Goal: Entertainment & Leisure: Consume media (video, audio)

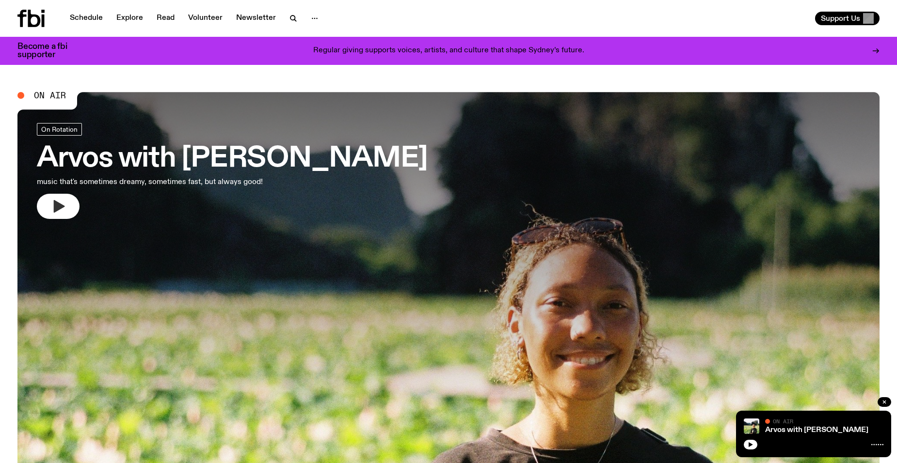
click at [72, 204] on button "button" at bounding box center [58, 206] width 43 height 25
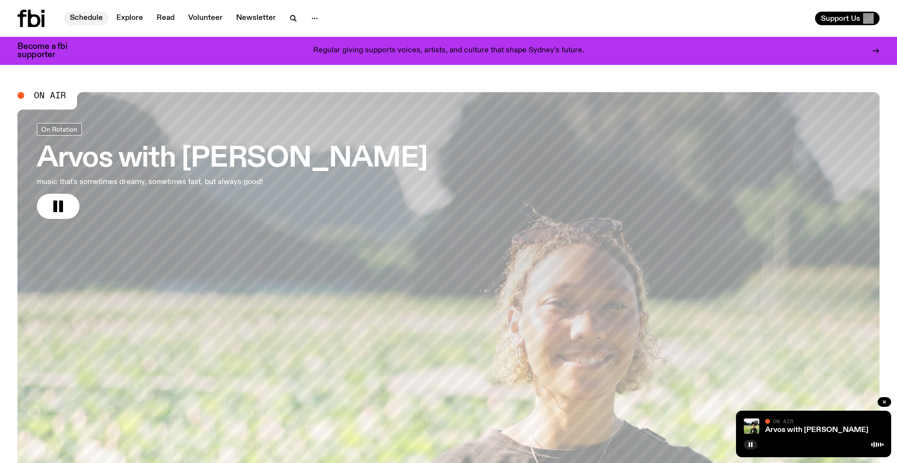
click at [86, 15] on link "Schedule" at bounding box center [86, 19] width 45 height 14
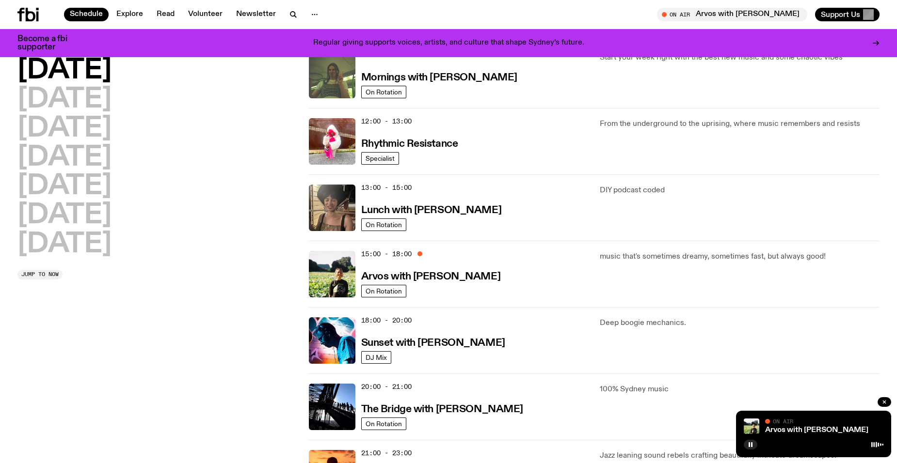
scroll to position [189, 0]
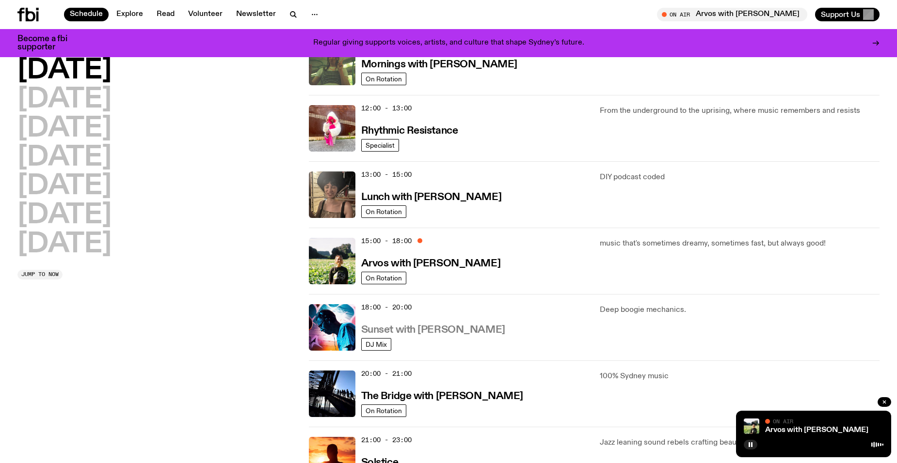
click at [416, 327] on h3 "Sunset with [PERSON_NAME]" at bounding box center [433, 330] width 144 height 10
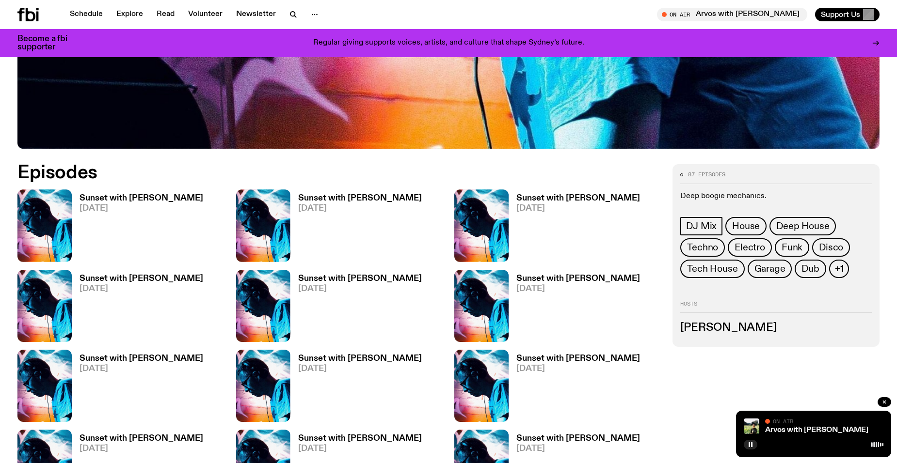
scroll to position [478, 0]
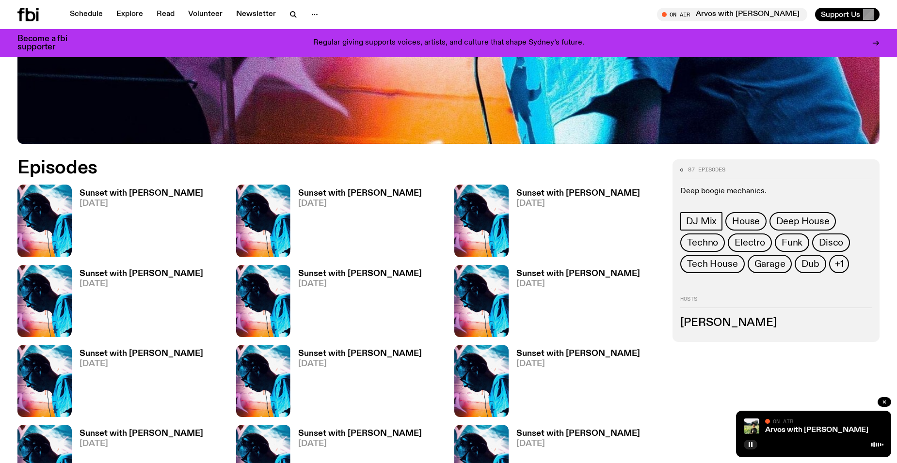
click at [316, 275] on h3 "Sunset with [PERSON_NAME]" at bounding box center [360, 274] width 124 height 8
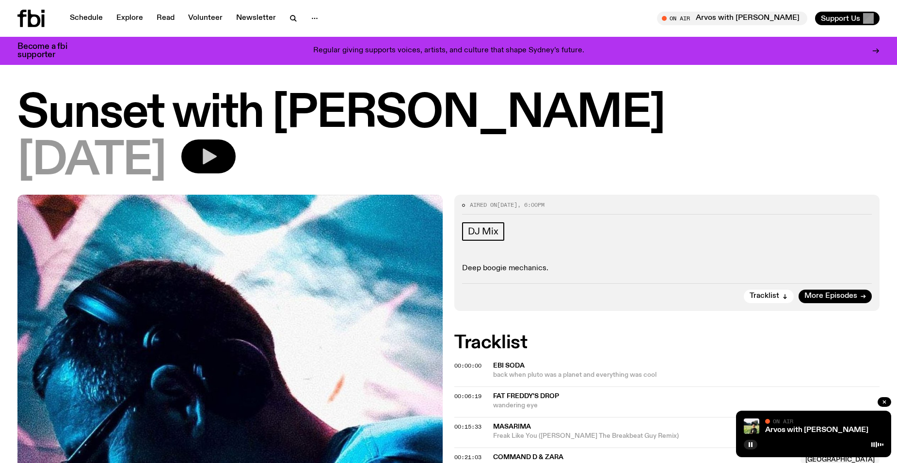
click at [218, 164] on icon "button" at bounding box center [208, 156] width 19 height 19
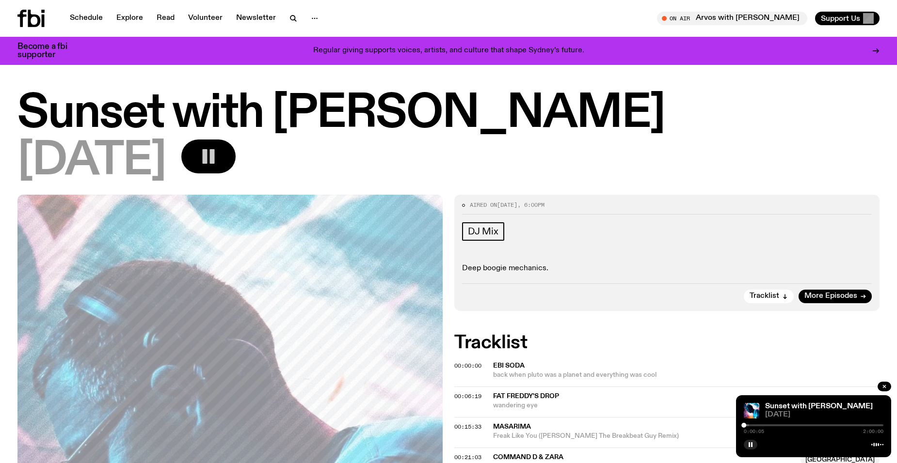
click at [748, 425] on div at bounding box center [679, 426] width 140 height 2
click at [752, 425] on div at bounding box center [813, 426] width 140 height 2
click at [751, 425] on div at bounding box center [750, 425] width 5 height 5
click at [842, 297] on span "More Episodes" at bounding box center [830, 296] width 53 height 7
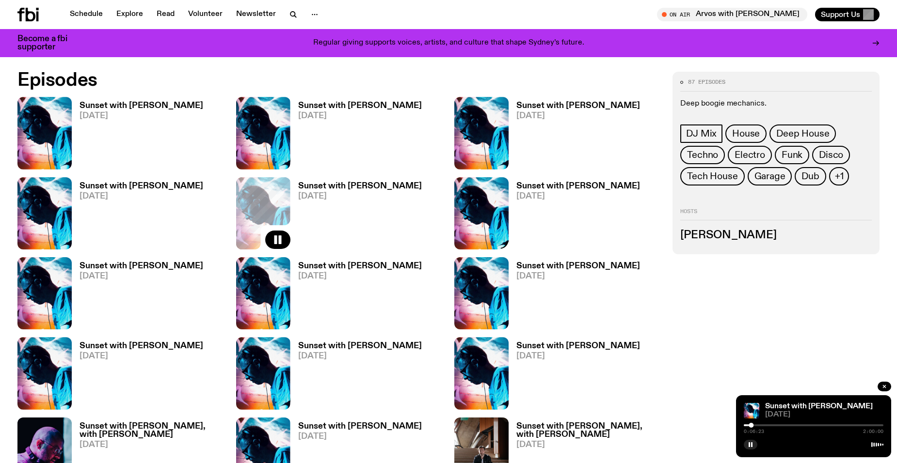
scroll to position [575, 0]
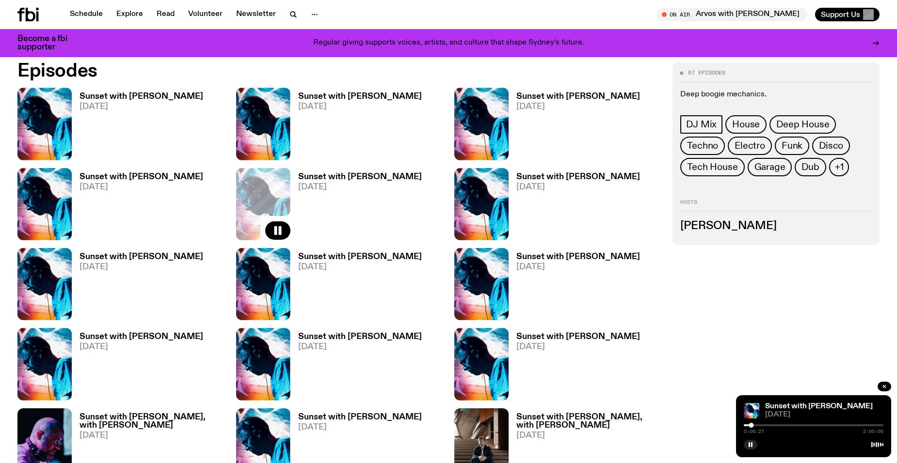
click at [123, 177] on h3 "Sunset with [PERSON_NAME]" at bounding box center [141, 177] width 124 height 8
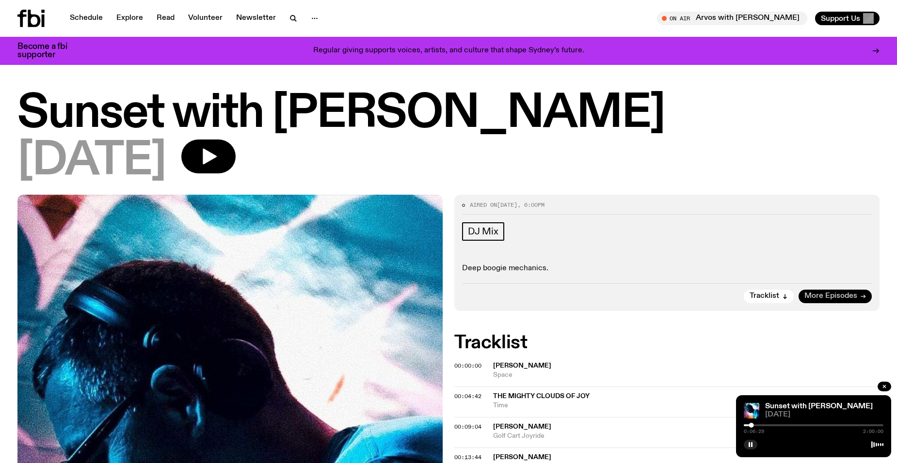
click at [837, 297] on span "More Episodes" at bounding box center [830, 296] width 53 height 7
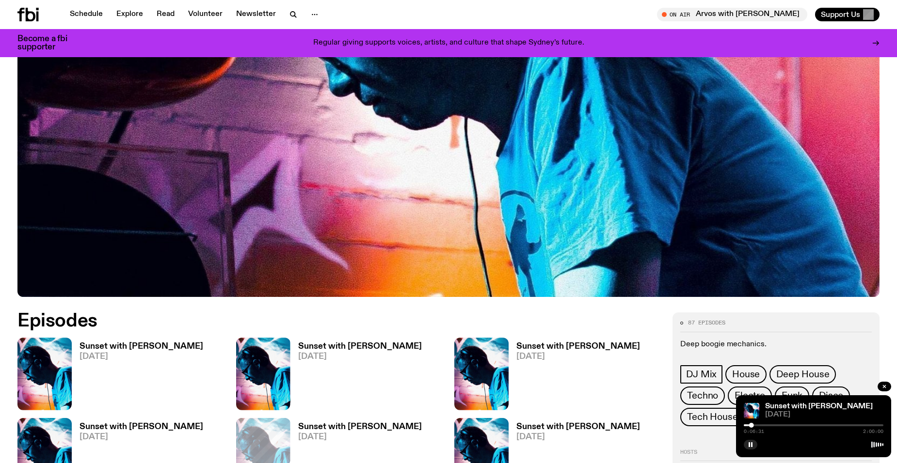
scroll to position [381, 0]
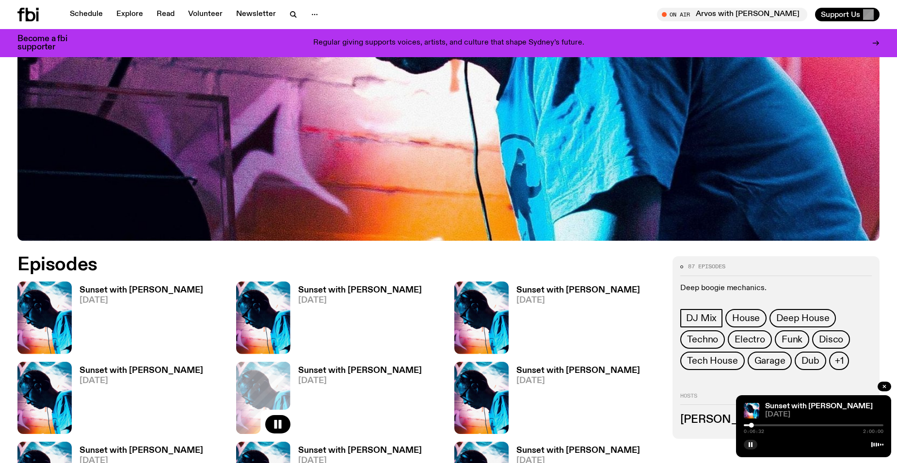
click at [532, 289] on h3 "Sunset with [PERSON_NAME]" at bounding box center [578, 290] width 124 height 8
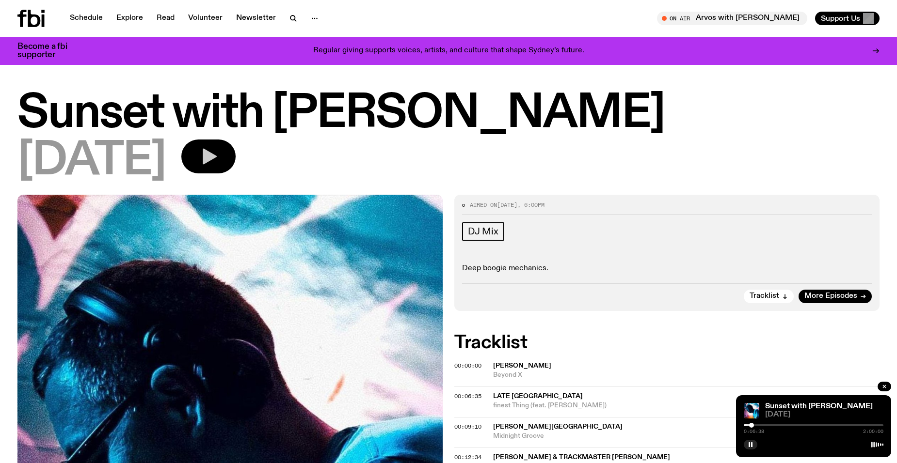
click at [217, 157] on icon "button" at bounding box center [210, 157] width 14 height 16
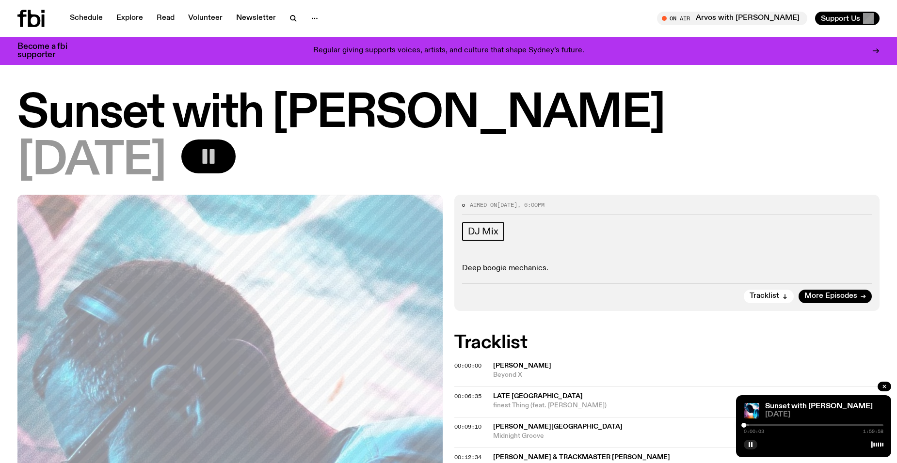
click at [747, 425] on div at bounding box center [679, 426] width 140 height 2
